Goal: Information Seeking & Learning: Learn about a topic

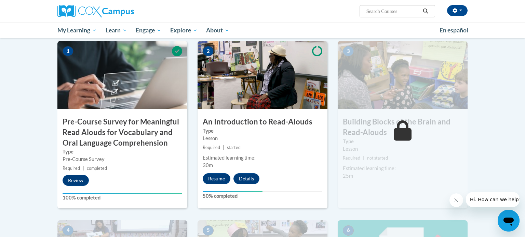
scroll to position [174, 0]
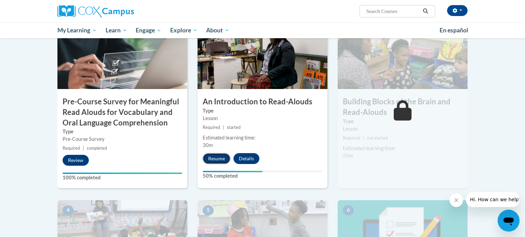
click at [214, 160] on button "Resume" at bounding box center [217, 158] width 28 height 11
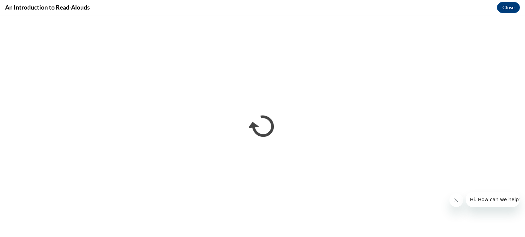
scroll to position [0, 0]
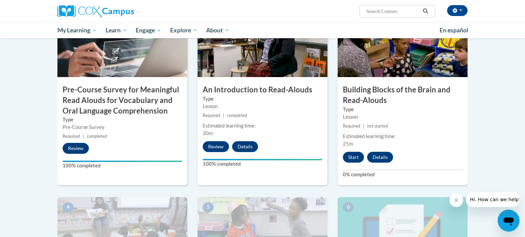
scroll to position [184, 0]
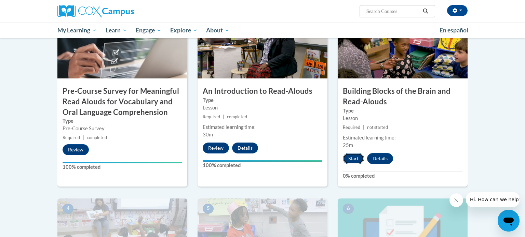
click at [348, 157] on button "Start" at bounding box center [353, 158] width 21 height 11
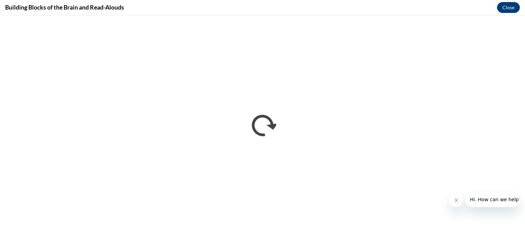
scroll to position [0, 0]
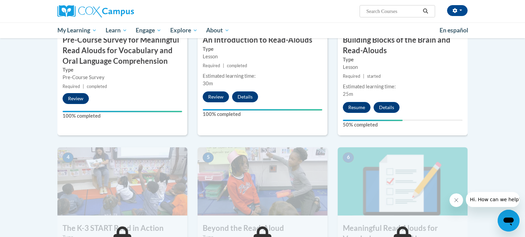
scroll to position [238, 0]
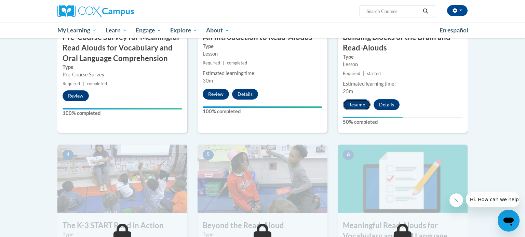
click at [356, 101] on button "Resume" at bounding box center [357, 104] width 28 height 11
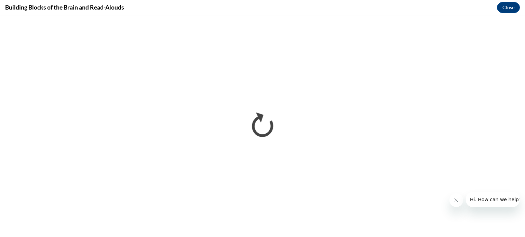
scroll to position [0, 0]
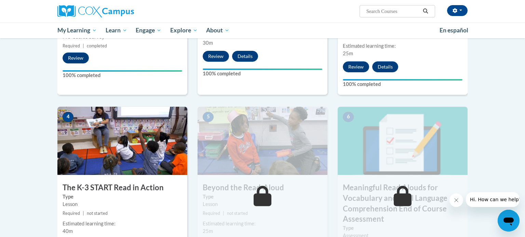
scroll to position [298, 0]
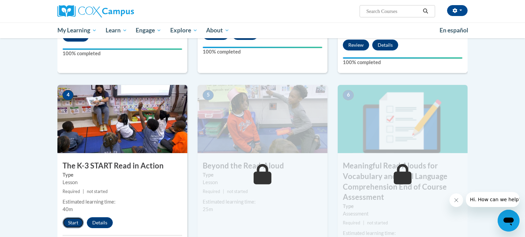
click at [71, 220] on button "Start" at bounding box center [73, 223] width 21 height 11
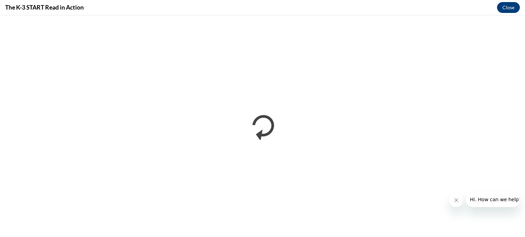
scroll to position [0, 0]
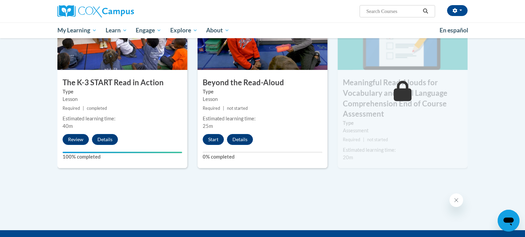
scroll to position [380, 0]
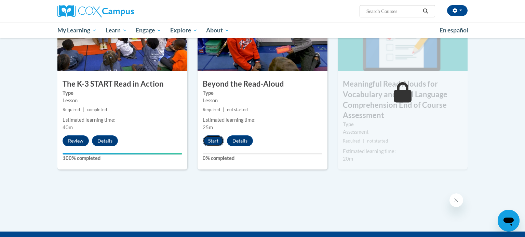
click at [214, 141] on button "Start" at bounding box center [213, 141] width 21 height 11
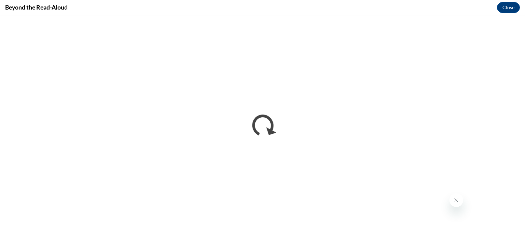
scroll to position [0, 0]
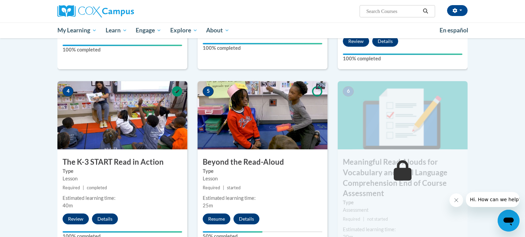
scroll to position [303, 0]
